Goal: Information Seeking & Learning: Learn about a topic

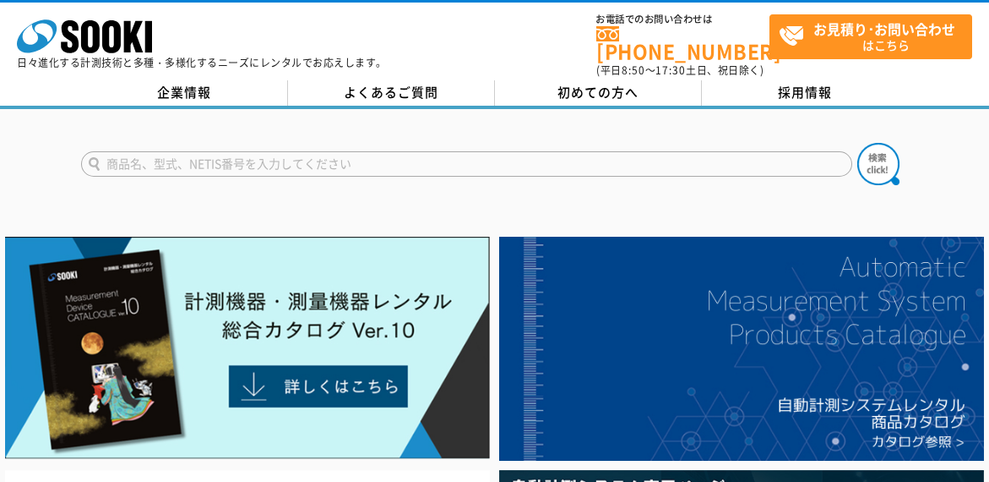
click at [109, 152] on input "text" at bounding box center [466, 163] width 771 height 25
paste input "LC-6000"
type input "LC-6000"
click at [871, 159] on img at bounding box center [878, 164] width 42 height 42
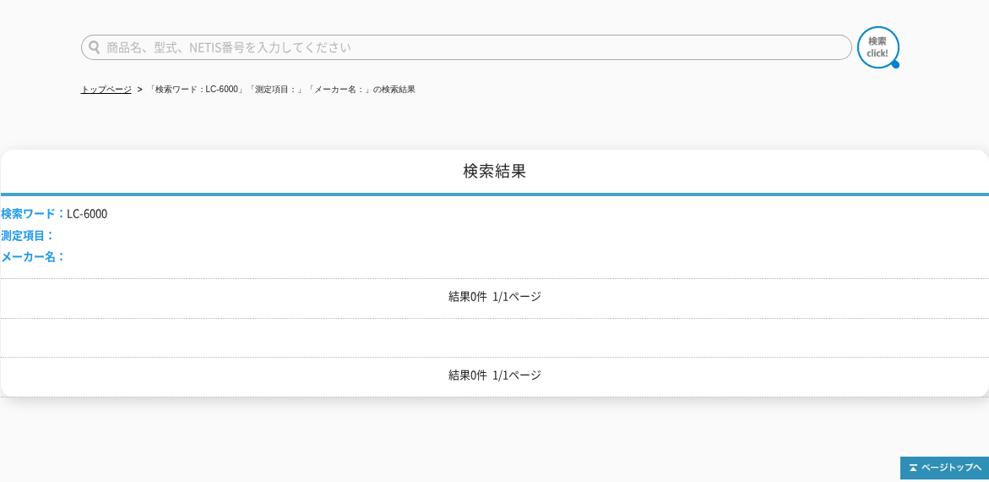
scroll to position [104, 0]
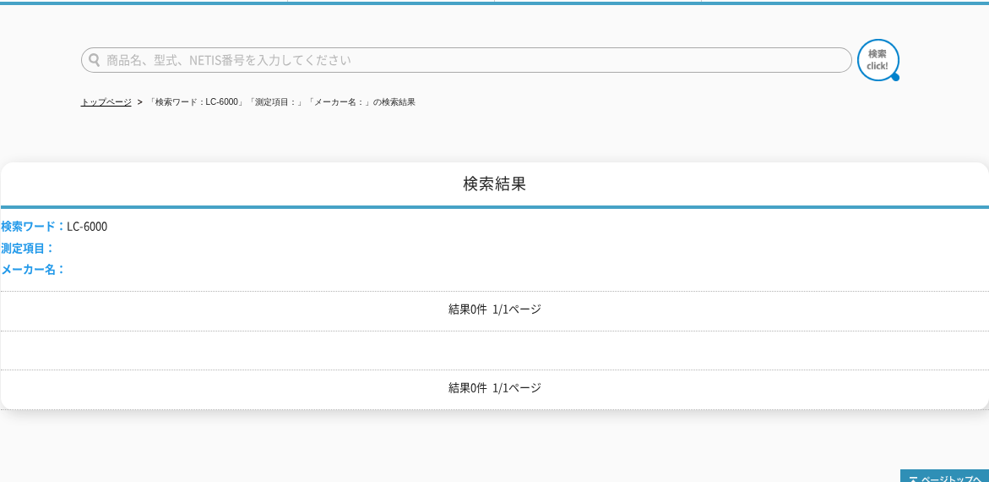
click at [194, 47] on input "text" at bounding box center [466, 59] width 771 height 25
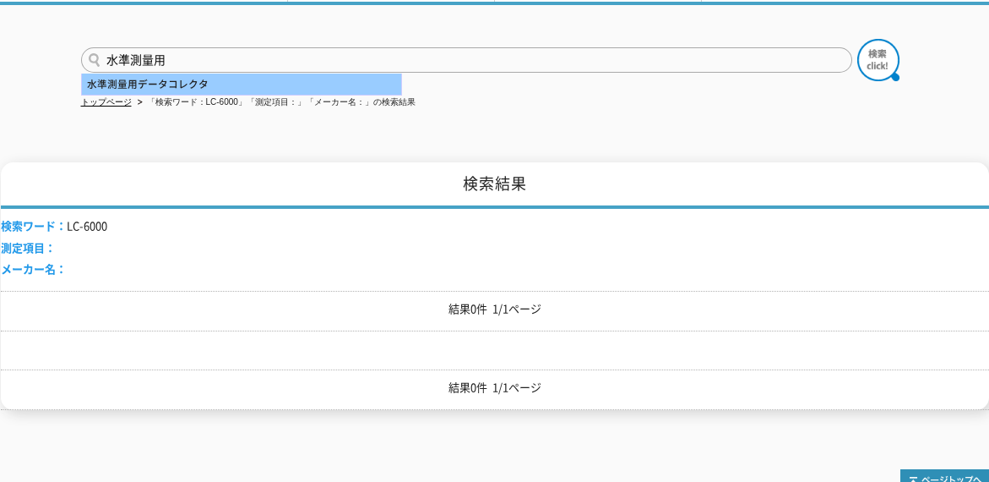
click at [173, 76] on div "水準測量用データコレクタ" at bounding box center [241, 83] width 319 height 21
type input "水準測量用データコレクタ"
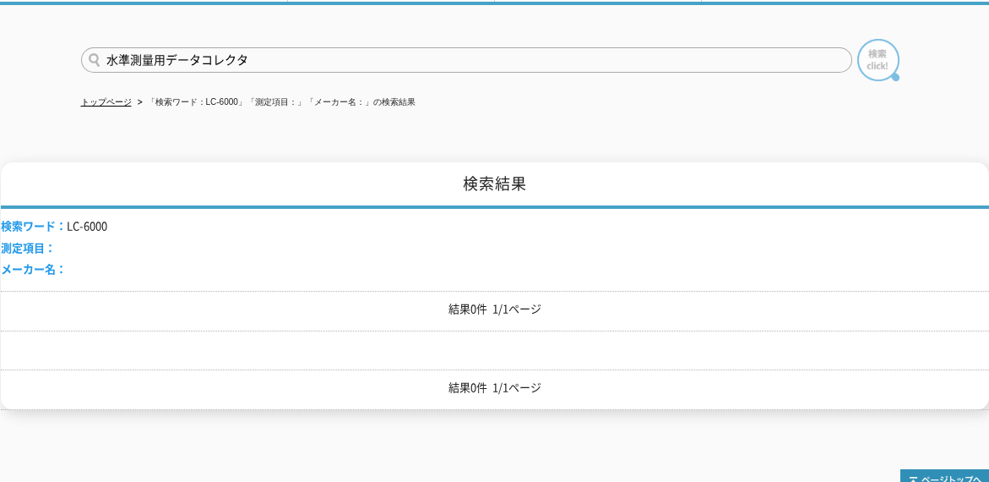
click at [881, 42] on img at bounding box center [878, 60] width 42 height 42
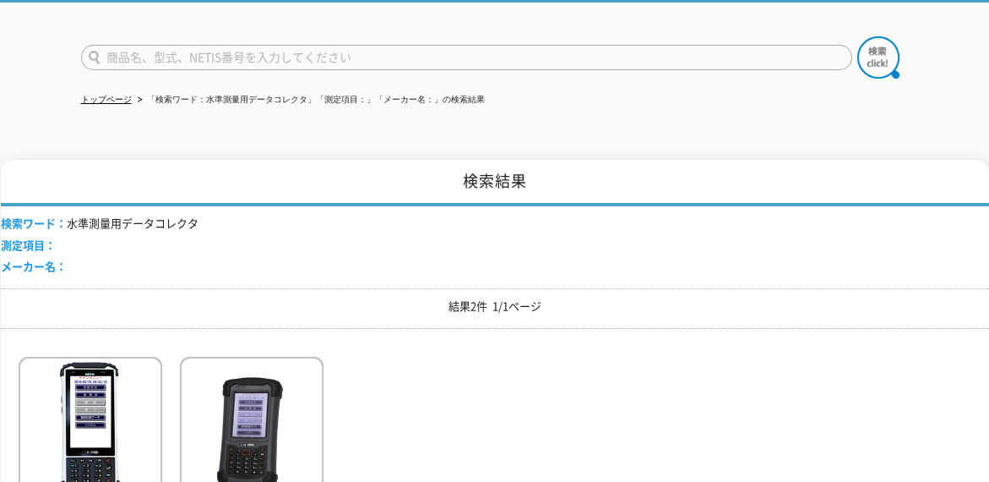
scroll to position [260, 0]
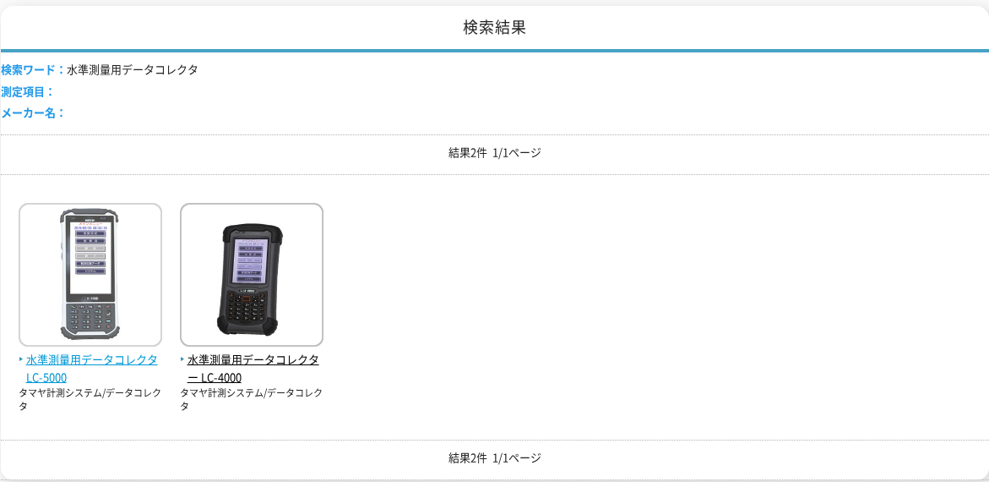
click at [95, 351] on span "水準測量用データコレクタ LC-5000" at bounding box center [91, 368] width 144 height 35
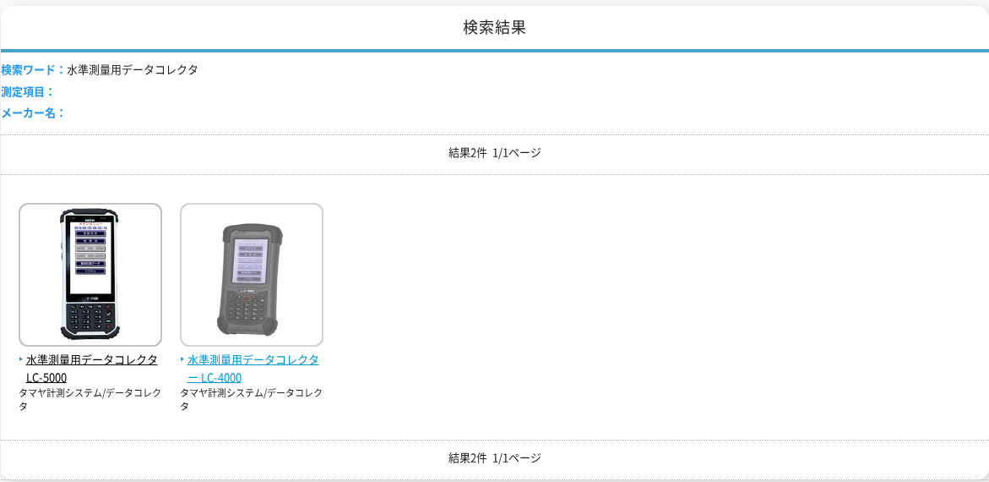
click at [249, 266] on img at bounding box center [252, 277] width 144 height 148
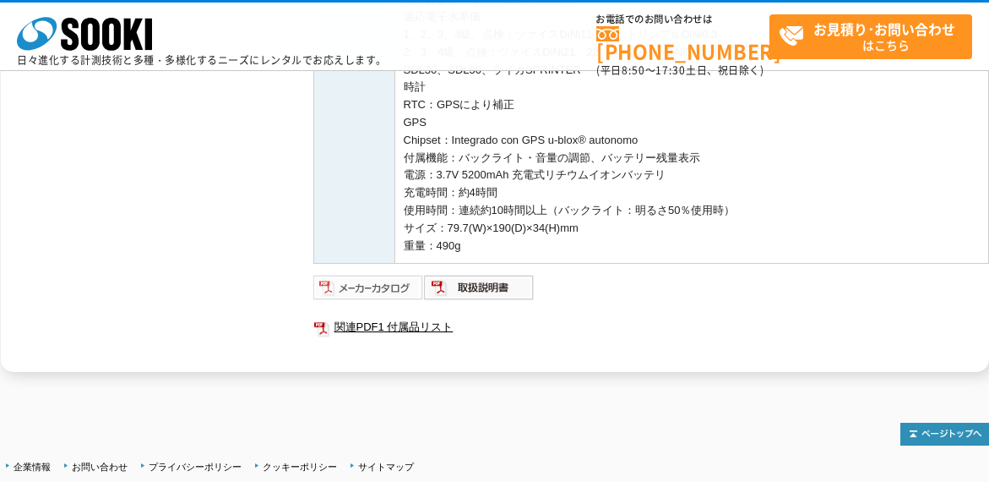
scroll to position [781, 0]
click at [375, 282] on img at bounding box center [368, 287] width 111 height 27
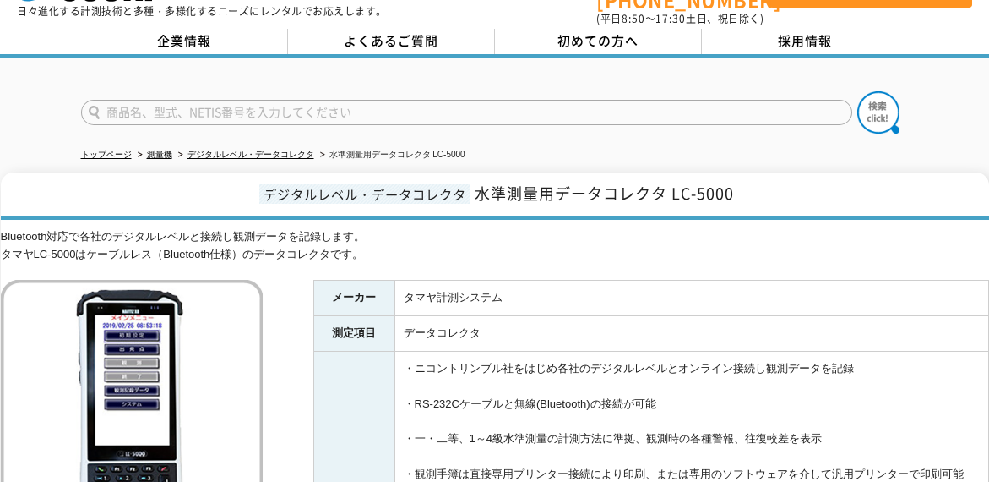
scroll to position [0, 0]
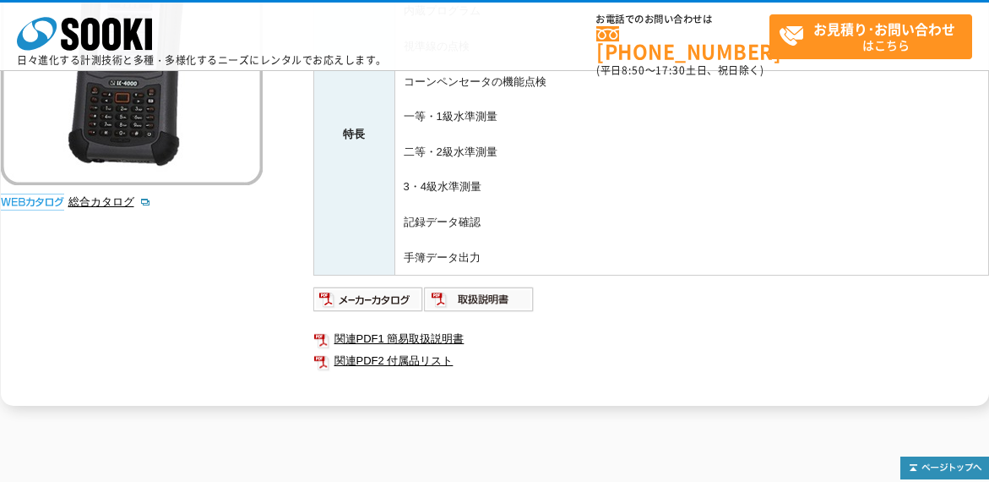
scroll to position [365, 0]
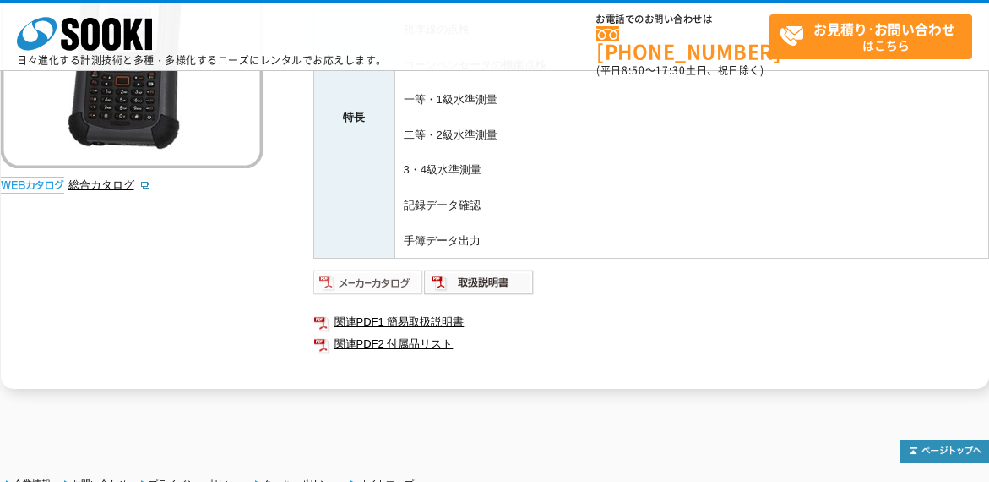
click at [359, 275] on img at bounding box center [368, 282] width 111 height 27
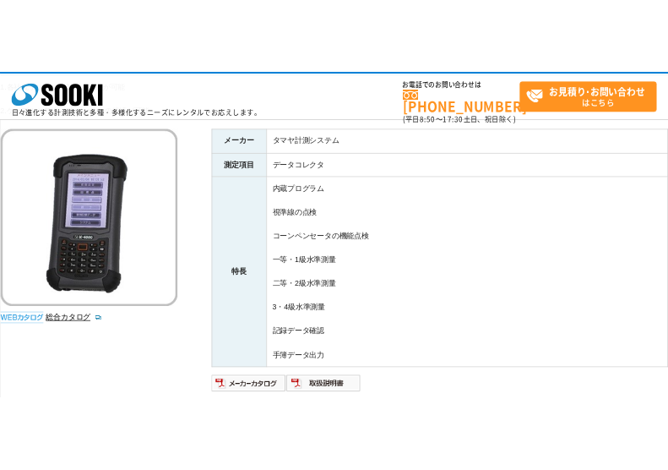
scroll to position [0, 0]
